Goal: Information Seeking & Learning: Learn about a topic

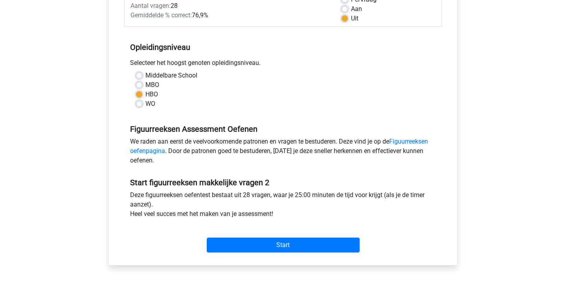
scroll to position [167, 0]
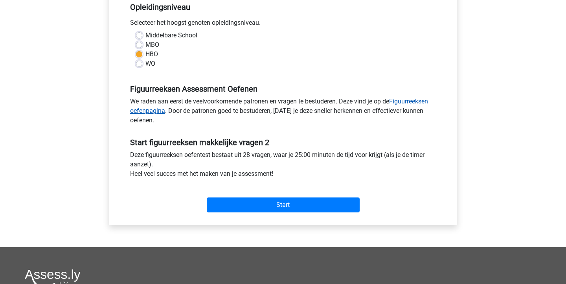
click at [411, 105] on link "Figuurreeksen oefenpagina" at bounding box center [279, 105] width 298 height 17
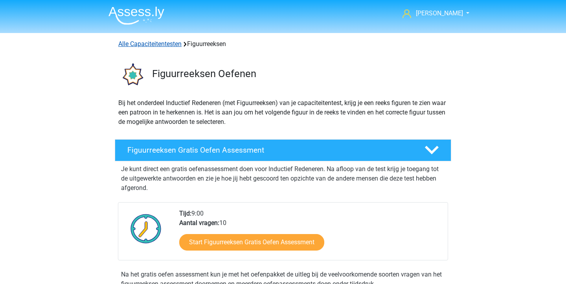
click at [138, 42] on link "Alle Capaciteitentesten" at bounding box center [149, 43] width 63 height 7
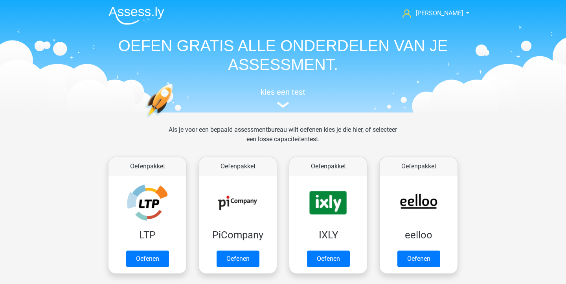
scroll to position [333, 0]
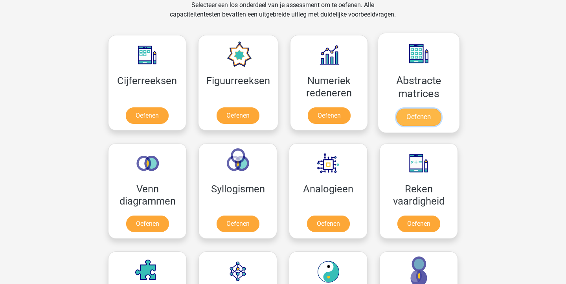
click at [420, 114] on link "Oefenen" at bounding box center [418, 116] width 45 height 17
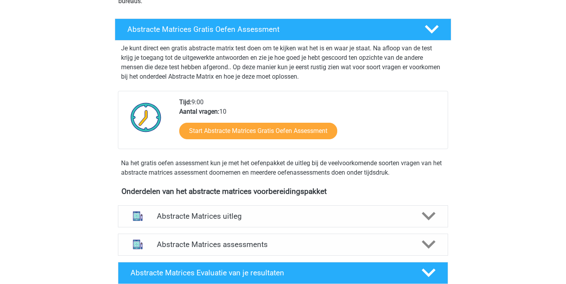
scroll to position [133, 0]
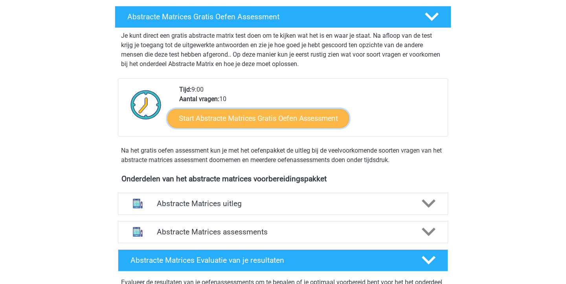
click at [322, 123] on link "Start Abstracte Matrices Gratis Oefen Assessment" at bounding box center [257, 117] width 181 height 19
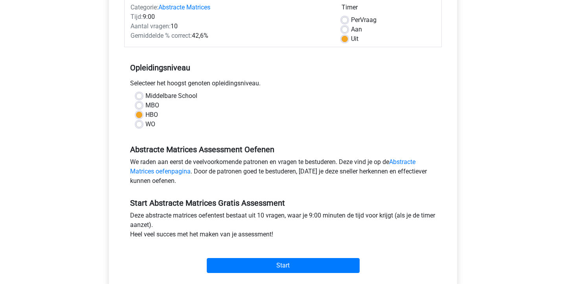
scroll to position [119, 0]
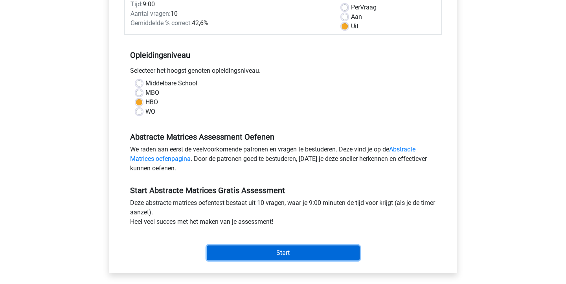
click at [255, 252] on input "Start" at bounding box center [283, 252] width 153 height 15
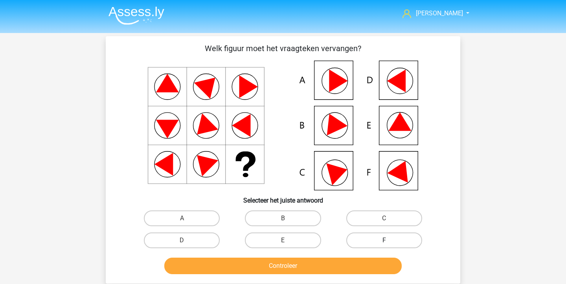
click at [377, 242] on label "F" at bounding box center [384, 240] width 76 height 16
click at [384, 242] on input "F" at bounding box center [386, 242] width 5 height 5
radio input "true"
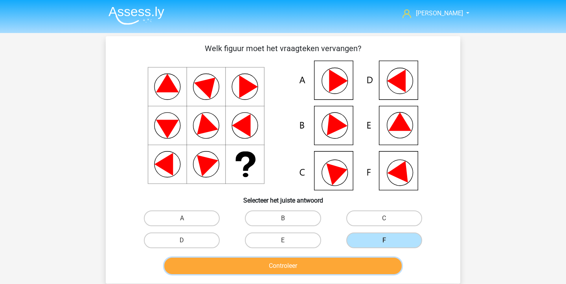
click at [359, 262] on button "Controleer" at bounding box center [283, 265] width 238 height 16
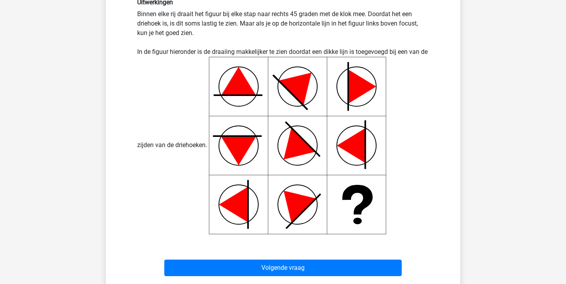
scroll to position [337, 0]
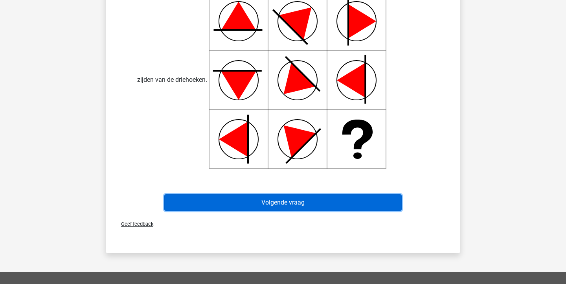
click at [363, 207] on button "Volgende vraag" at bounding box center [283, 202] width 238 height 16
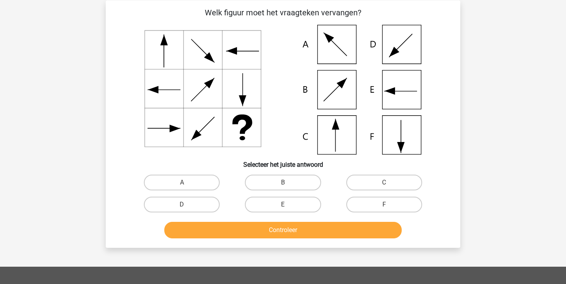
scroll to position [0, 0]
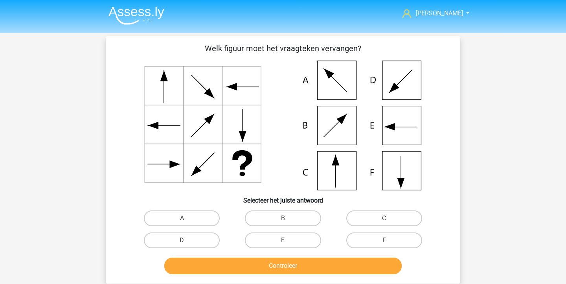
click at [357, 221] on label "C" at bounding box center [384, 218] width 76 height 16
click at [384, 221] on input "C" at bounding box center [386, 220] width 5 height 5
radio input "true"
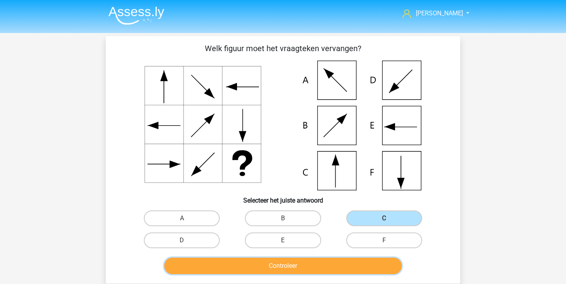
click at [326, 262] on button "Controleer" at bounding box center [283, 265] width 238 height 16
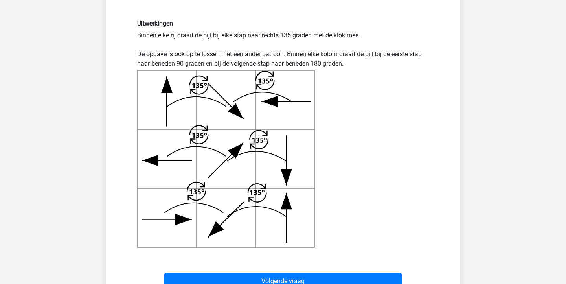
scroll to position [295, 0]
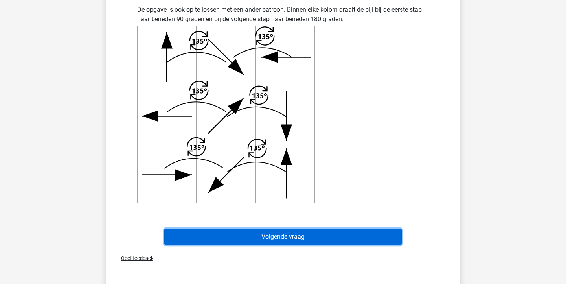
click at [334, 234] on button "Volgende vraag" at bounding box center [283, 236] width 238 height 16
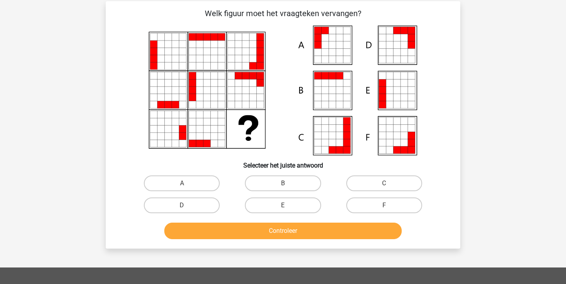
scroll to position [0, 0]
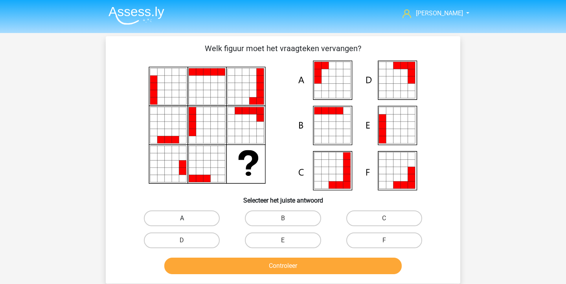
click at [191, 215] on label "A" at bounding box center [182, 218] width 76 height 16
click at [187, 218] on input "A" at bounding box center [184, 220] width 5 height 5
radio input "true"
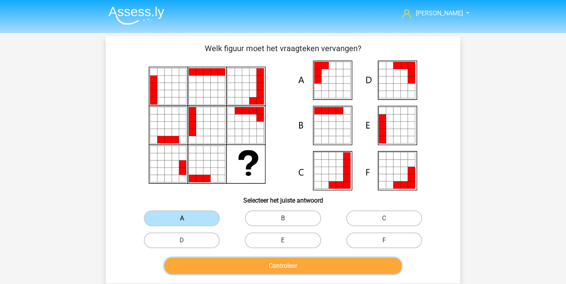
click at [226, 273] on button "Controleer" at bounding box center [283, 265] width 238 height 16
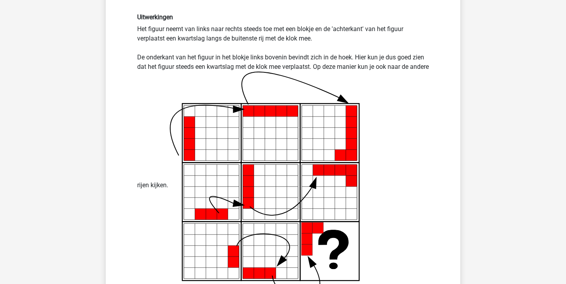
scroll to position [257, 0]
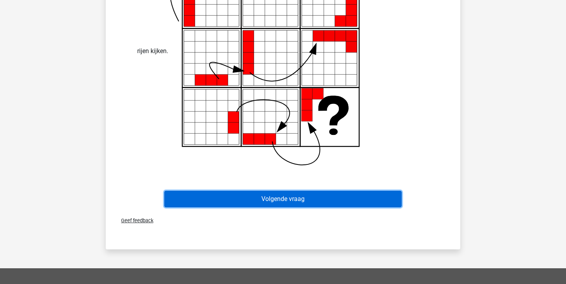
click at [235, 197] on button "Volgende vraag" at bounding box center [283, 198] width 238 height 16
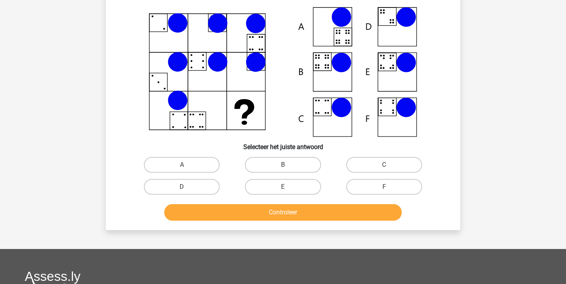
scroll to position [0, 0]
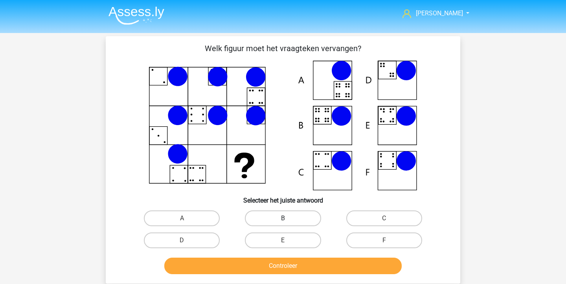
click at [288, 216] on label "B" at bounding box center [283, 218] width 76 height 16
click at [288, 218] on input "B" at bounding box center [285, 220] width 5 height 5
radio input "true"
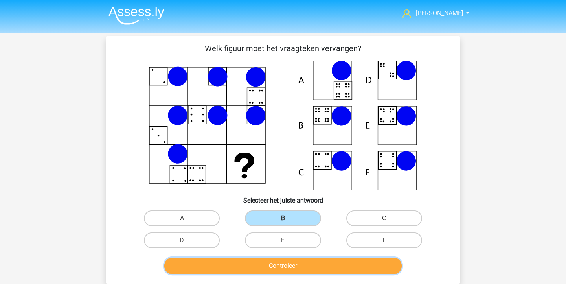
click at [292, 270] on button "Controleer" at bounding box center [283, 265] width 238 height 16
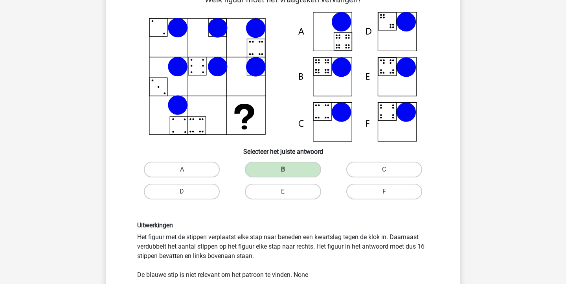
scroll to position [112, 0]
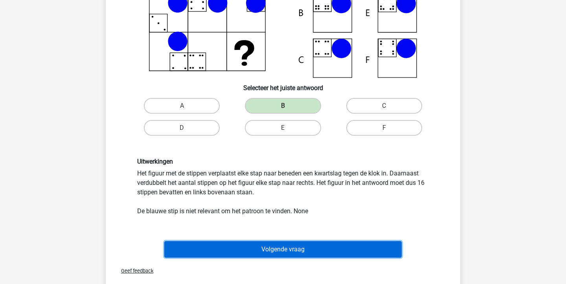
click at [282, 247] on button "Volgende vraag" at bounding box center [283, 249] width 238 height 16
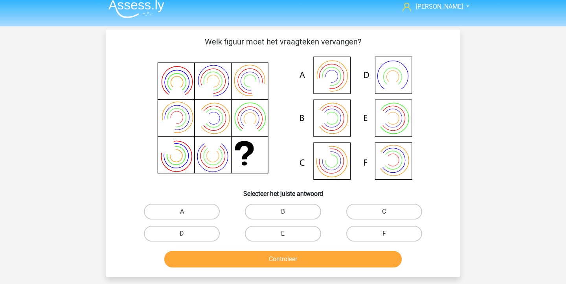
scroll to position [0, 0]
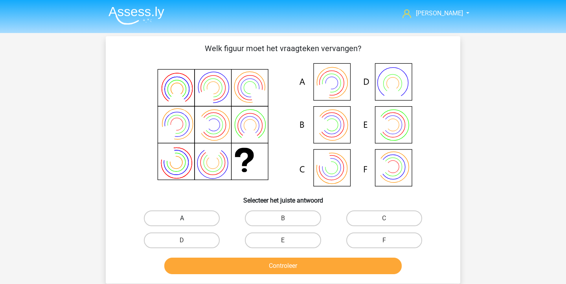
click at [194, 224] on label "A" at bounding box center [182, 218] width 76 height 16
click at [187, 223] on input "A" at bounding box center [184, 220] width 5 height 5
radio input "true"
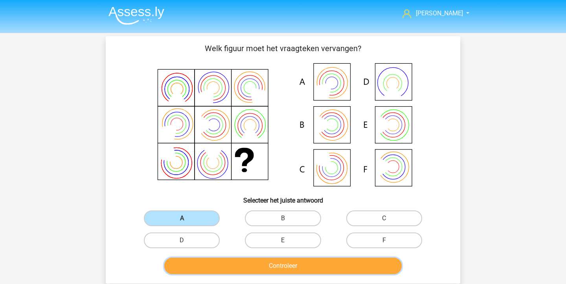
click at [216, 259] on button "Controleer" at bounding box center [283, 265] width 238 height 16
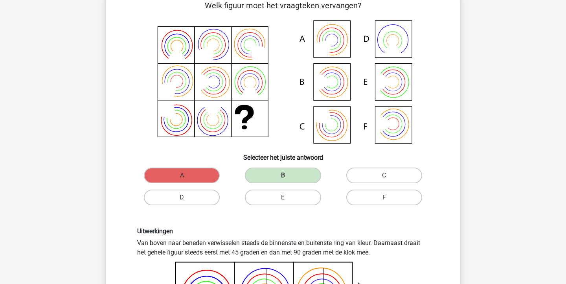
scroll to position [33, 0]
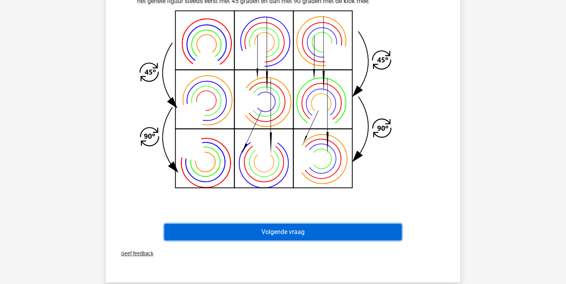
click at [335, 234] on button "Volgende vraag" at bounding box center [283, 231] width 238 height 16
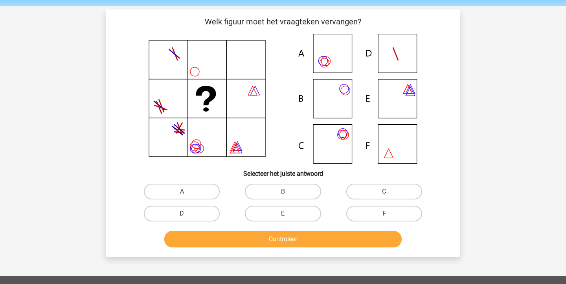
scroll to position [0, 0]
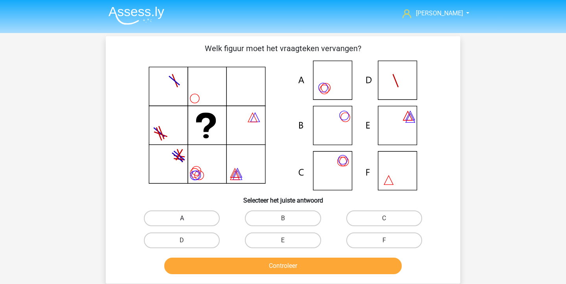
click at [189, 218] on label "A" at bounding box center [182, 218] width 76 height 16
click at [187, 218] on input "A" at bounding box center [184, 220] width 5 height 5
radio input "true"
click at [215, 255] on div "Controleer" at bounding box center [282, 264] width 329 height 26
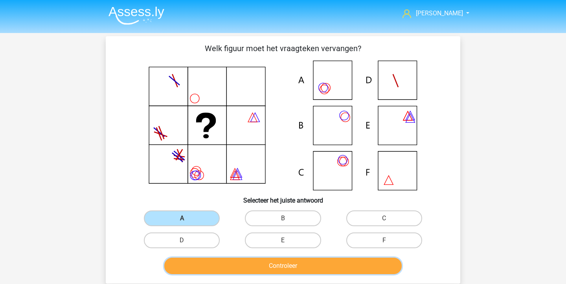
click at [216, 262] on button "Controleer" at bounding box center [283, 265] width 238 height 16
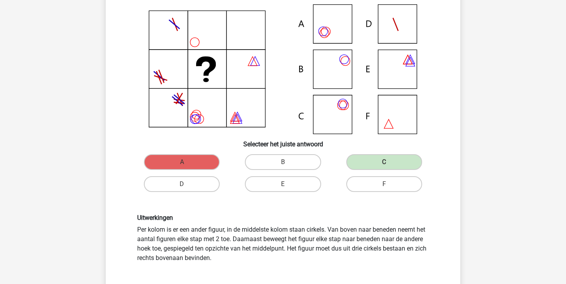
scroll to position [54, 0]
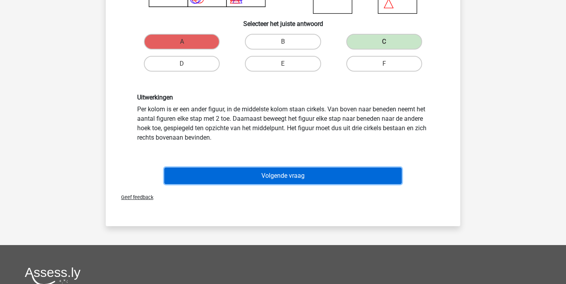
click at [223, 171] on button "Volgende vraag" at bounding box center [283, 175] width 238 height 16
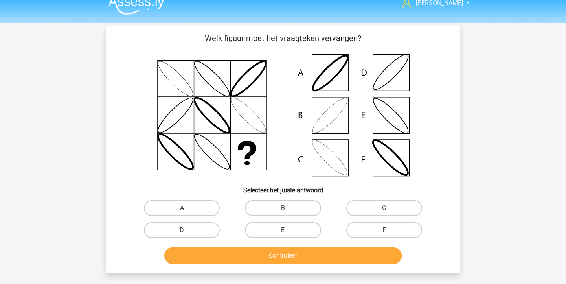
scroll to position [10, 0]
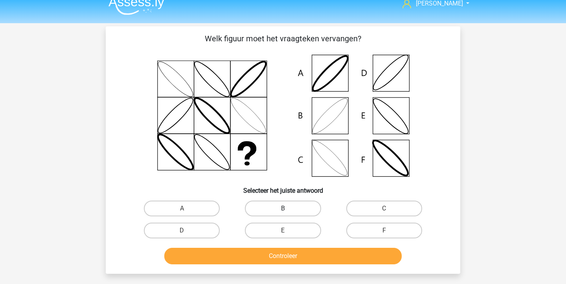
click at [280, 209] on label "B" at bounding box center [283, 208] width 76 height 16
click at [283, 209] on input "B" at bounding box center [285, 210] width 5 height 5
radio input "true"
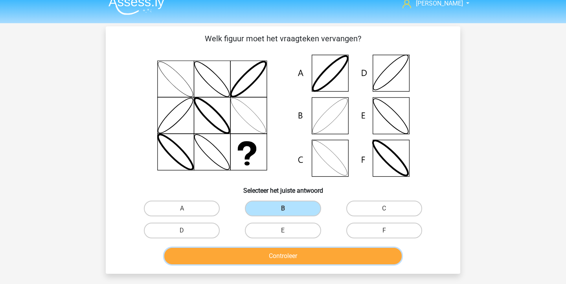
click at [278, 263] on button "Controleer" at bounding box center [283, 255] width 238 height 16
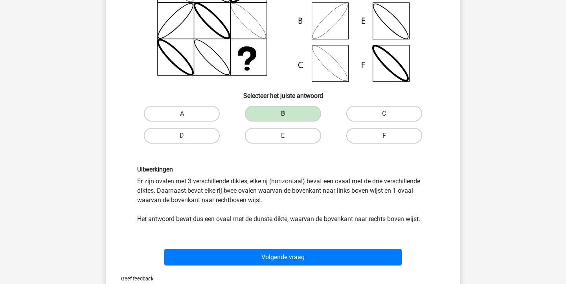
scroll to position [106, 0]
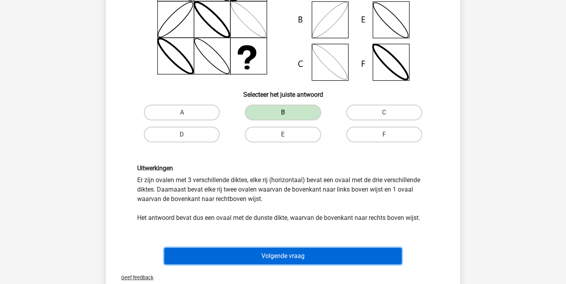
click at [328, 254] on button "Volgende vraag" at bounding box center [283, 255] width 238 height 16
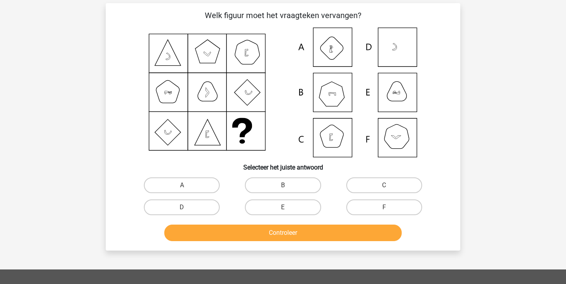
scroll to position [0, 0]
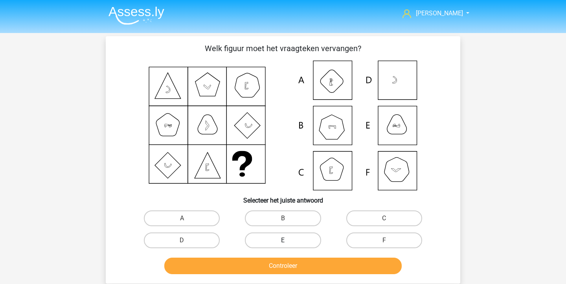
click at [268, 236] on label "E" at bounding box center [283, 240] width 76 height 16
click at [283, 240] on input "E" at bounding box center [285, 242] width 5 height 5
radio input "true"
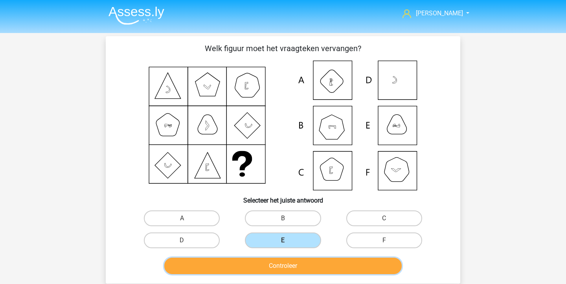
click at [265, 265] on button "Controleer" at bounding box center [283, 265] width 238 height 16
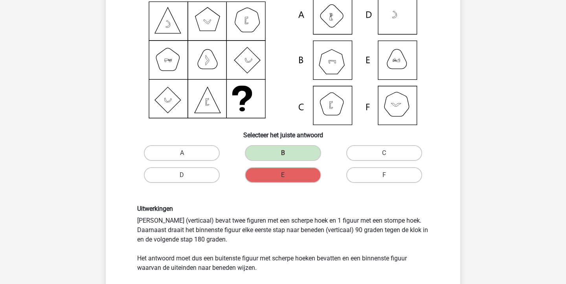
scroll to position [64, 0]
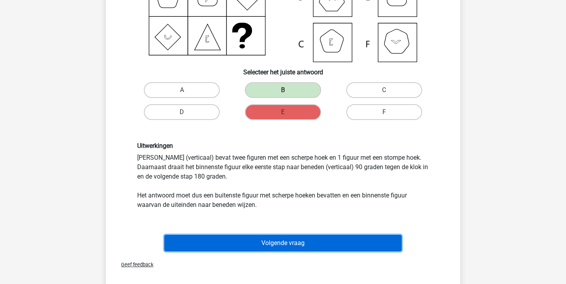
click at [262, 238] on button "Volgende vraag" at bounding box center [283, 242] width 238 height 16
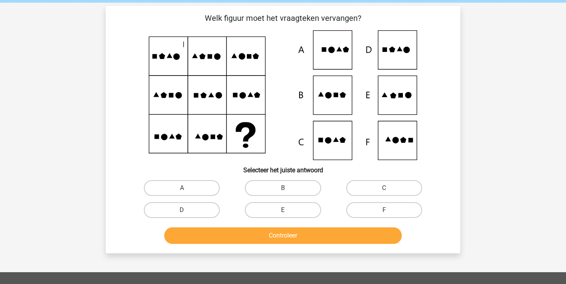
scroll to position [31, 0]
